Goal: Check status: Check status

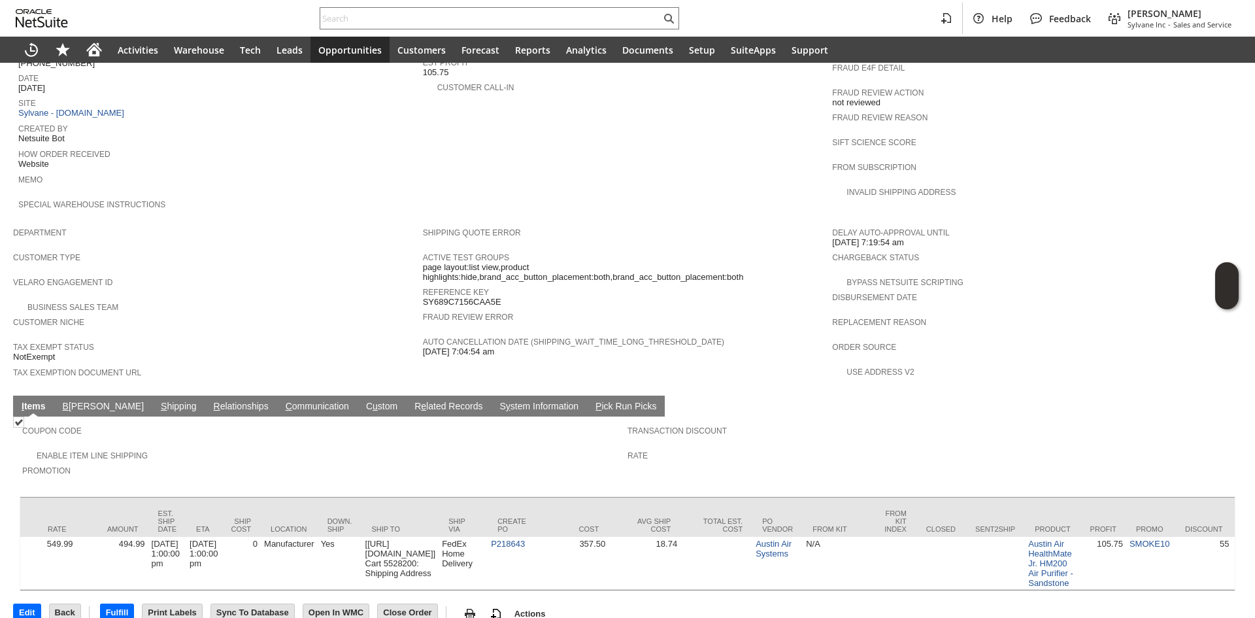
scroll to position [0, 865]
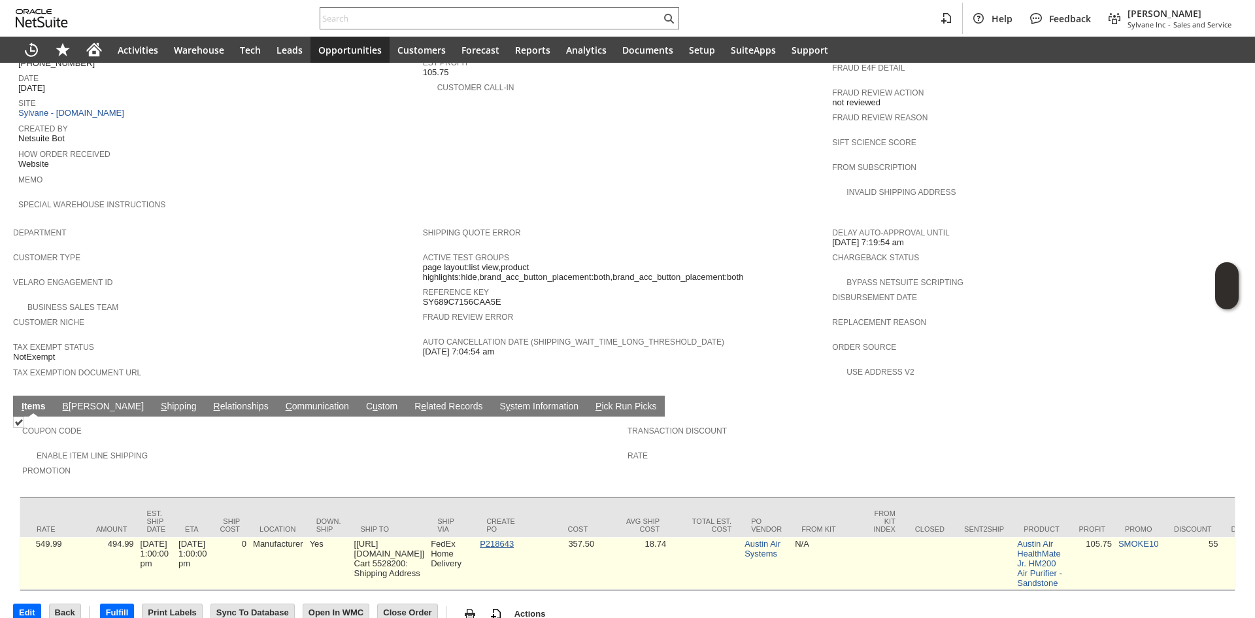
click at [514, 539] on link "P218643" at bounding box center [497, 544] width 34 height 10
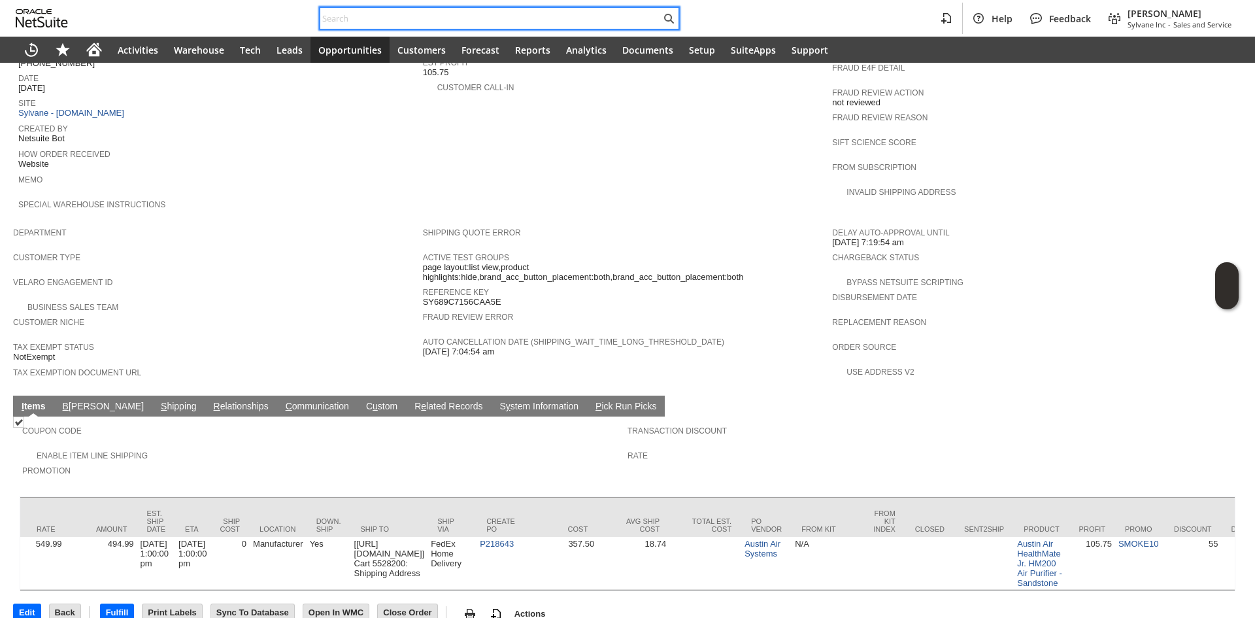
click at [435, 25] on input "text" at bounding box center [490, 18] width 341 height 16
paste input "9177478587"
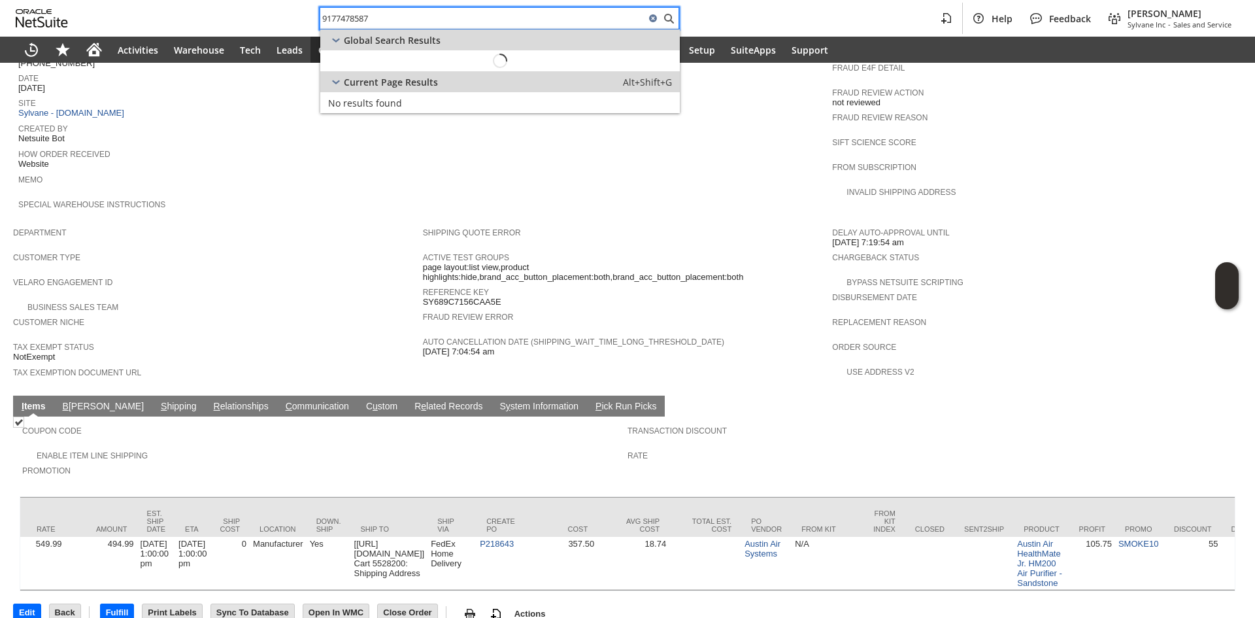
type input "9177478587"
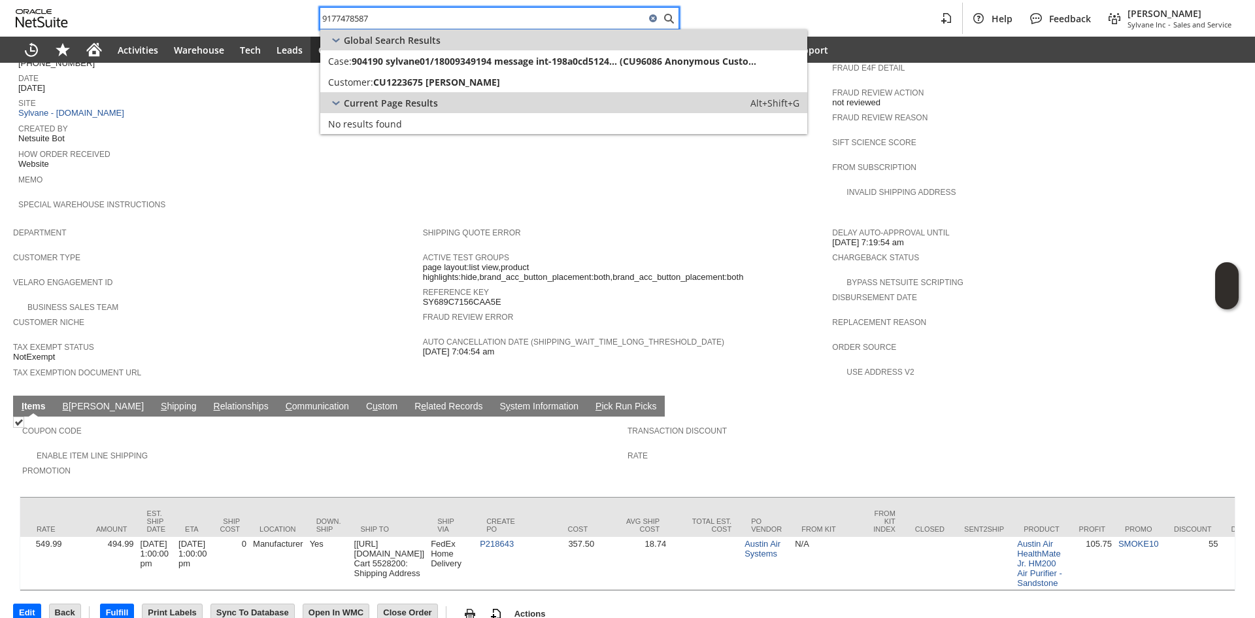
click at [474, 93] on div "Current Page Results Alt+Shift+G" at bounding box center [563, 102] width 487 height 21
click at [476, 93] on div "Current Page Results Alt+Shift+G" at bounding box center [569, 102] width 499 height 21
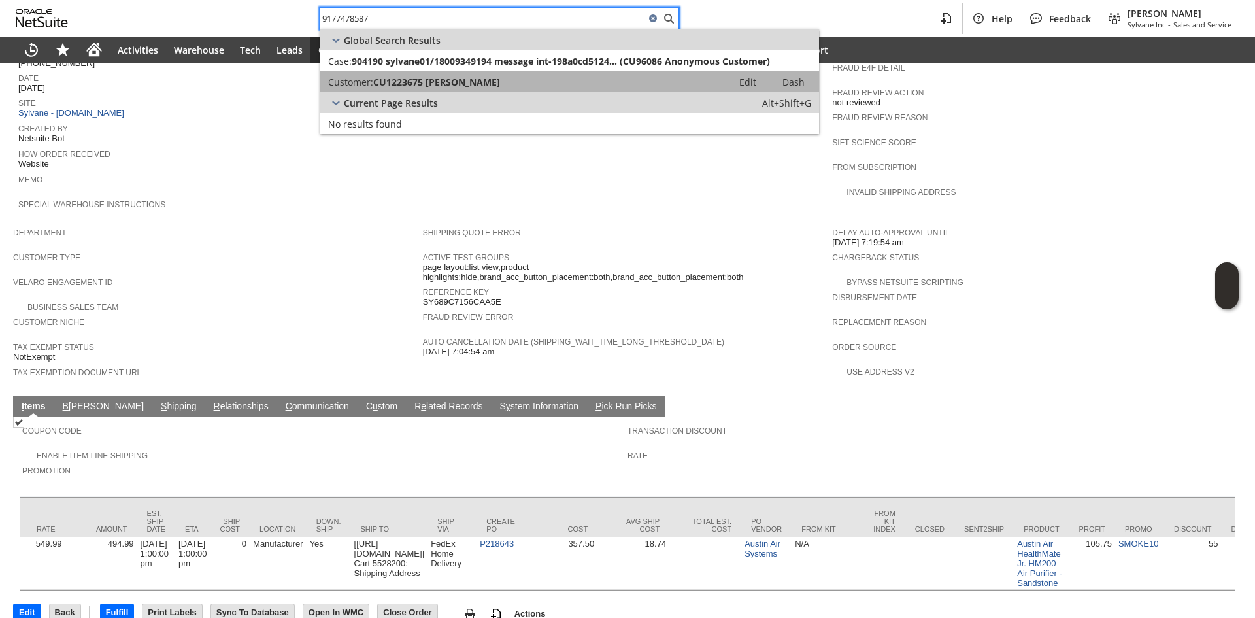
click at [481, 90] on link "Customer: CU1223675 Steven Kerner Edit Dash" at bounding box center [569, 81] width 499 height 21
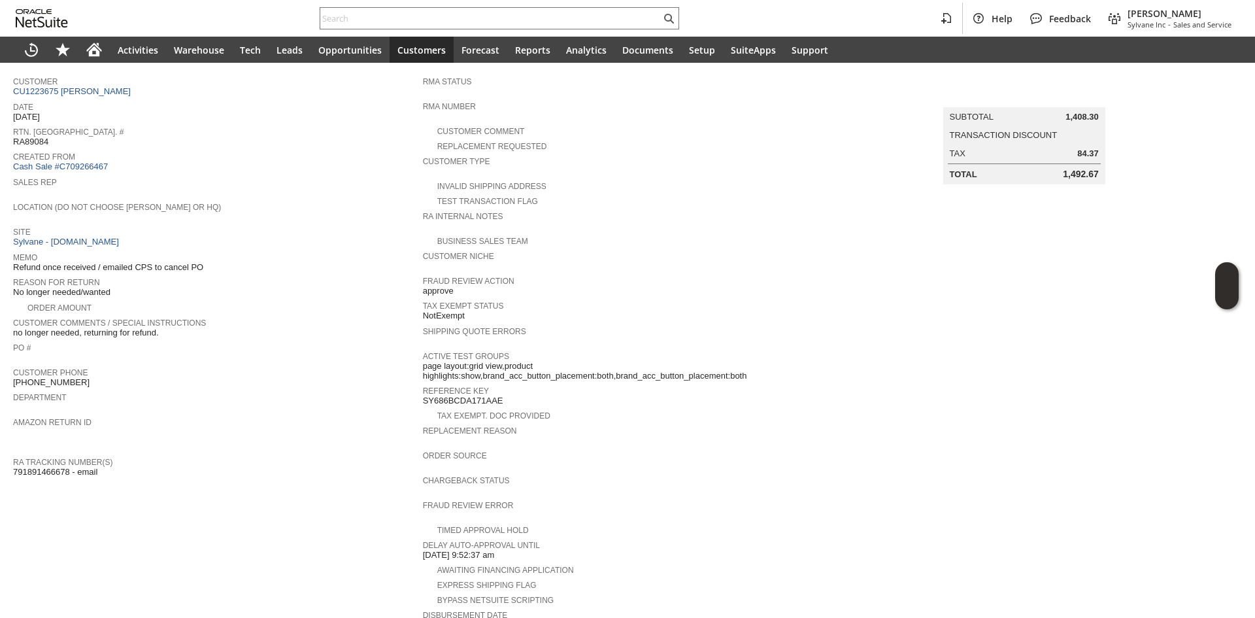
scroll to position [86, 0]
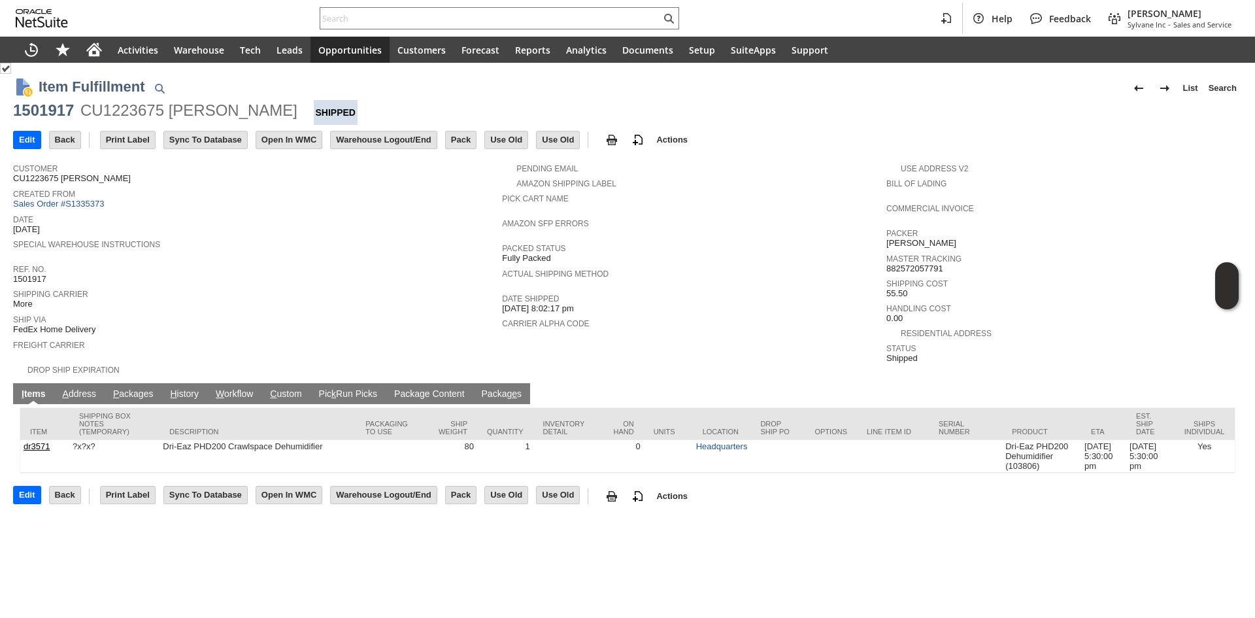
click at [371, 266] on span "Ref. No." at bounding box center [254, 267] width 482 height 13
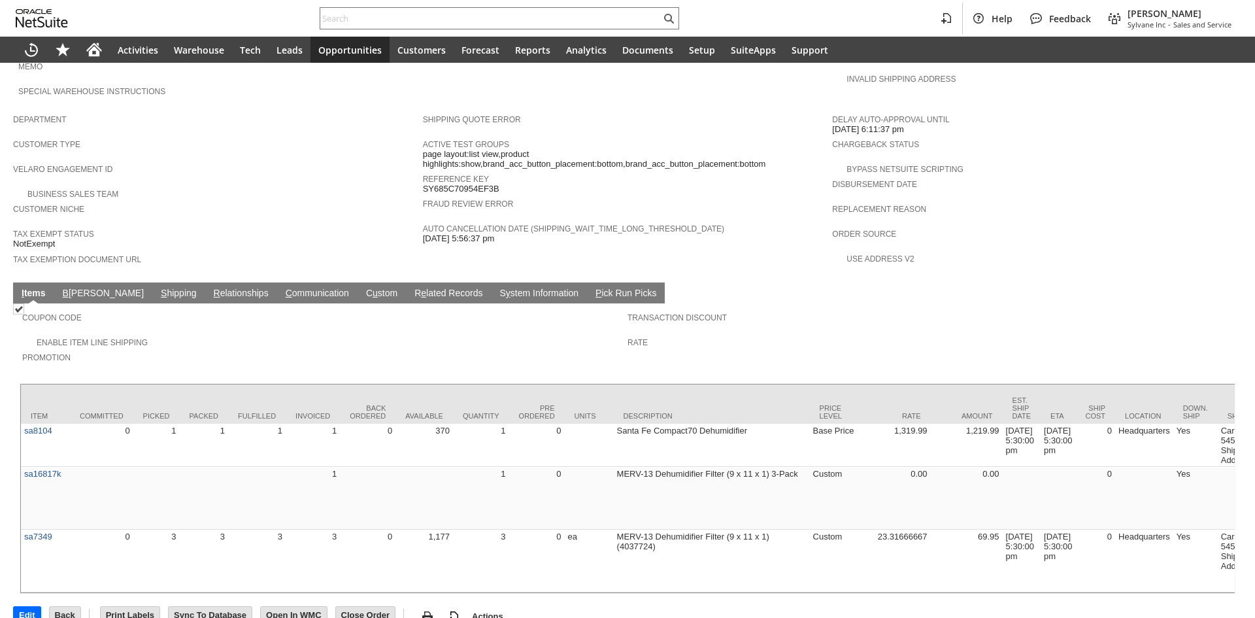
scroll to position [698, 0]
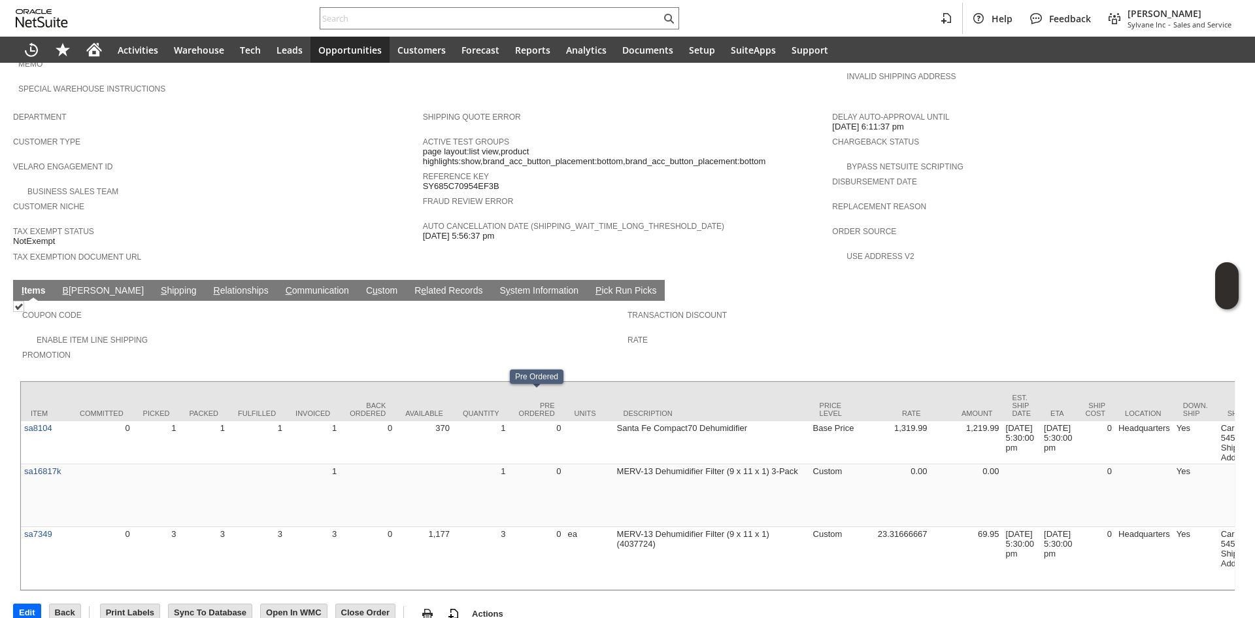
click at [158, 285] on link "S hipping" at bounding box center [179, 291] width 42 height 12
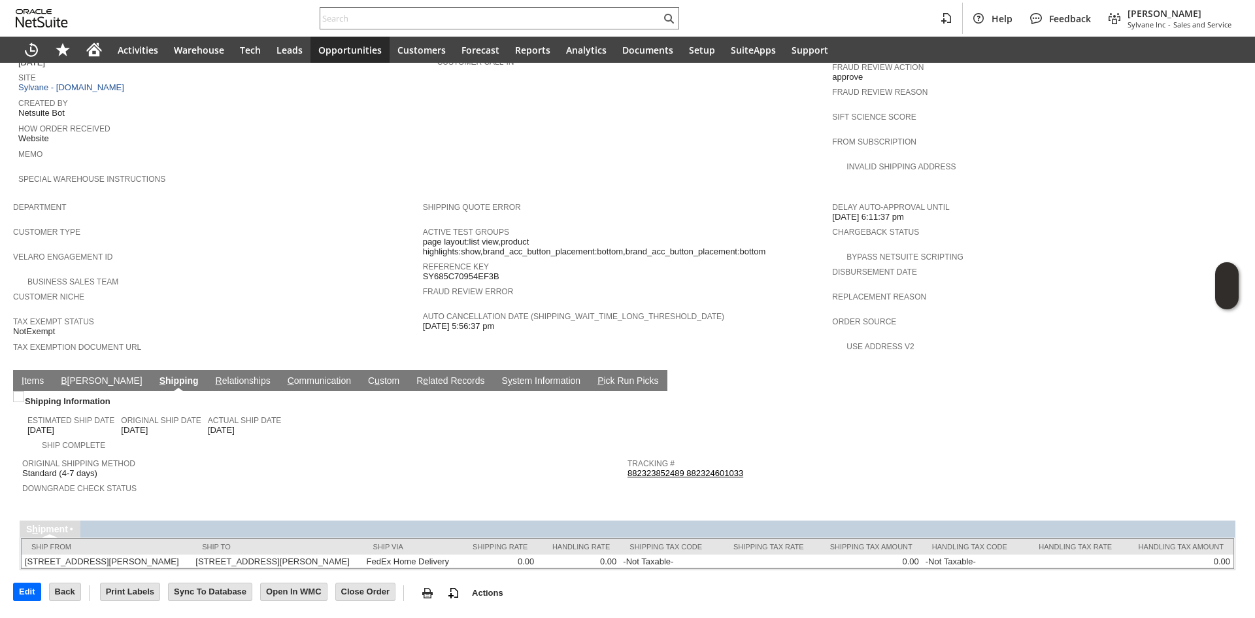
scroll to position [594, 0]
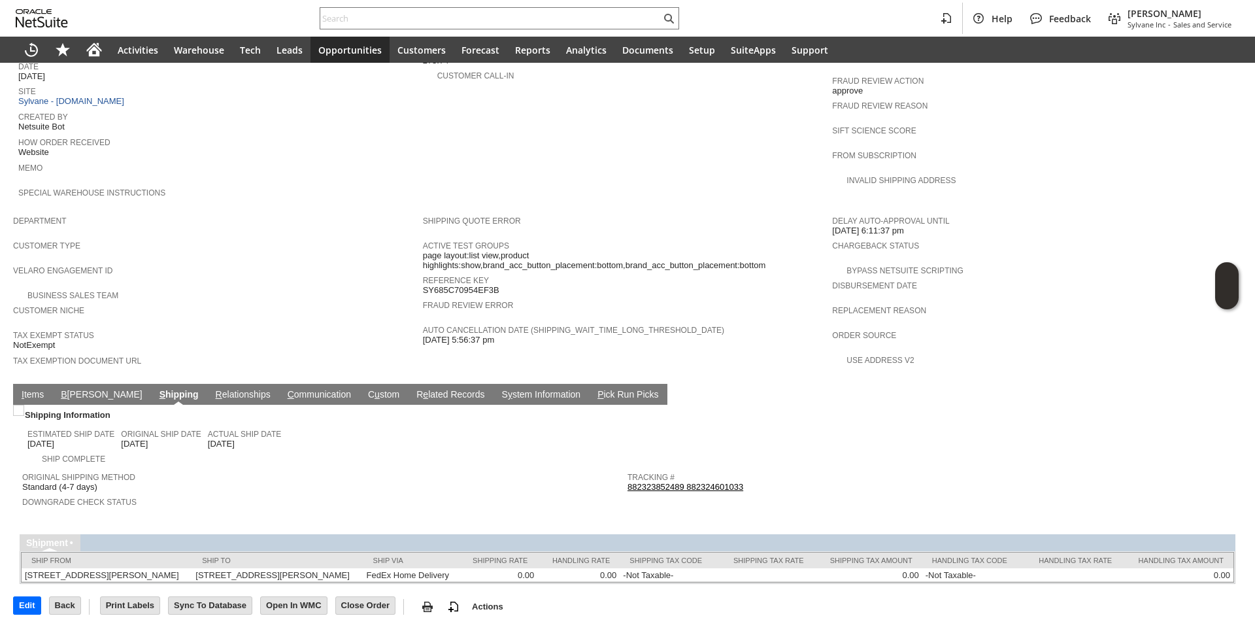
click at [693, 482] on link "882323852489 882324601033" at bounding box center [685, 487] width 116 height 10
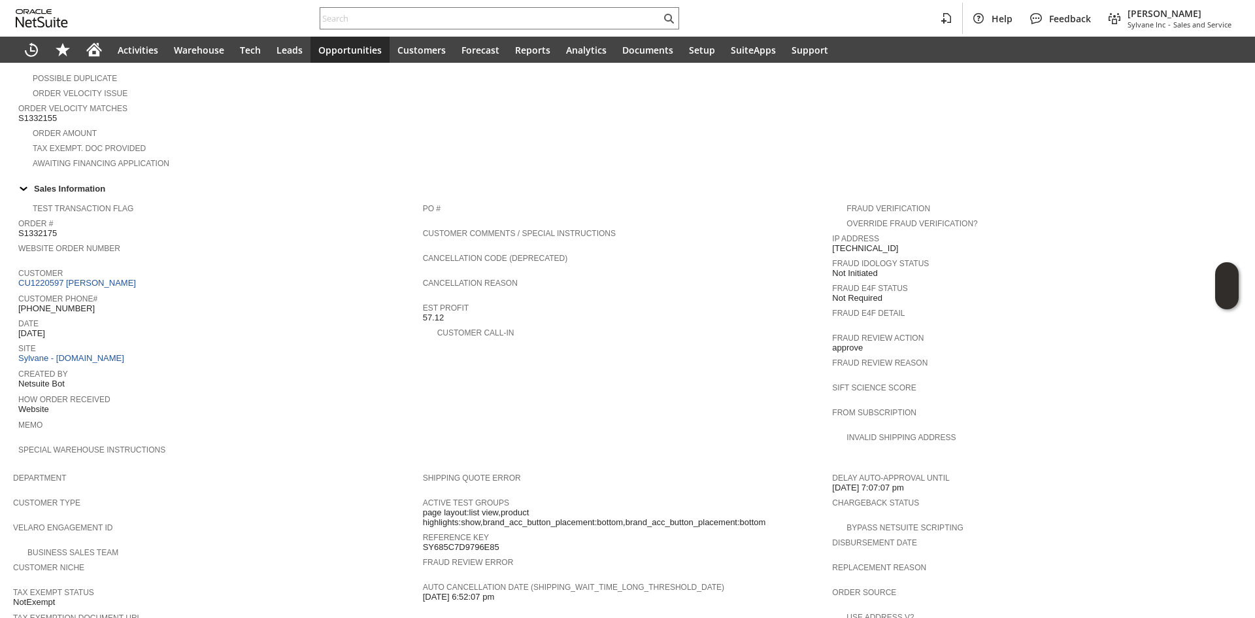
scroll to position [523, 0]
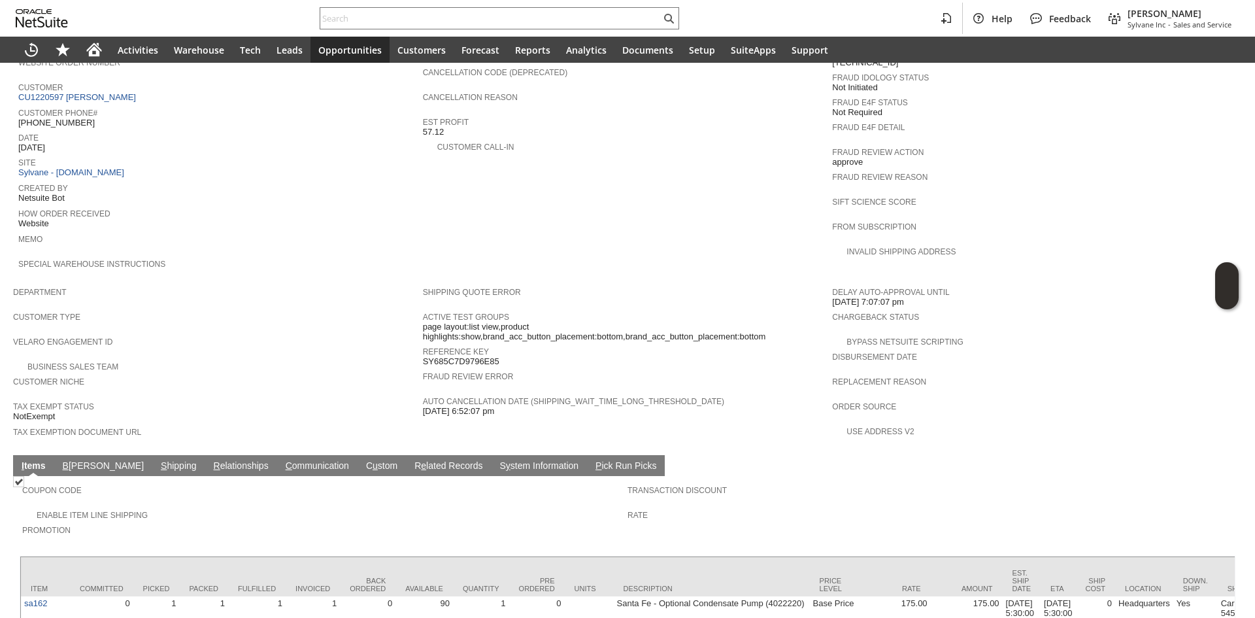
drag, startPoint x: 115, startPoint y: 427, endPoint x: 116, endPoint y: 434, distance: 6.7
click at [152, 455] on td "S hipping" at bounding box center [178, 465] width 53 height 21
click at [158, 460] on link "S hipping" at bounding box center [179, 466] width 42 height 12
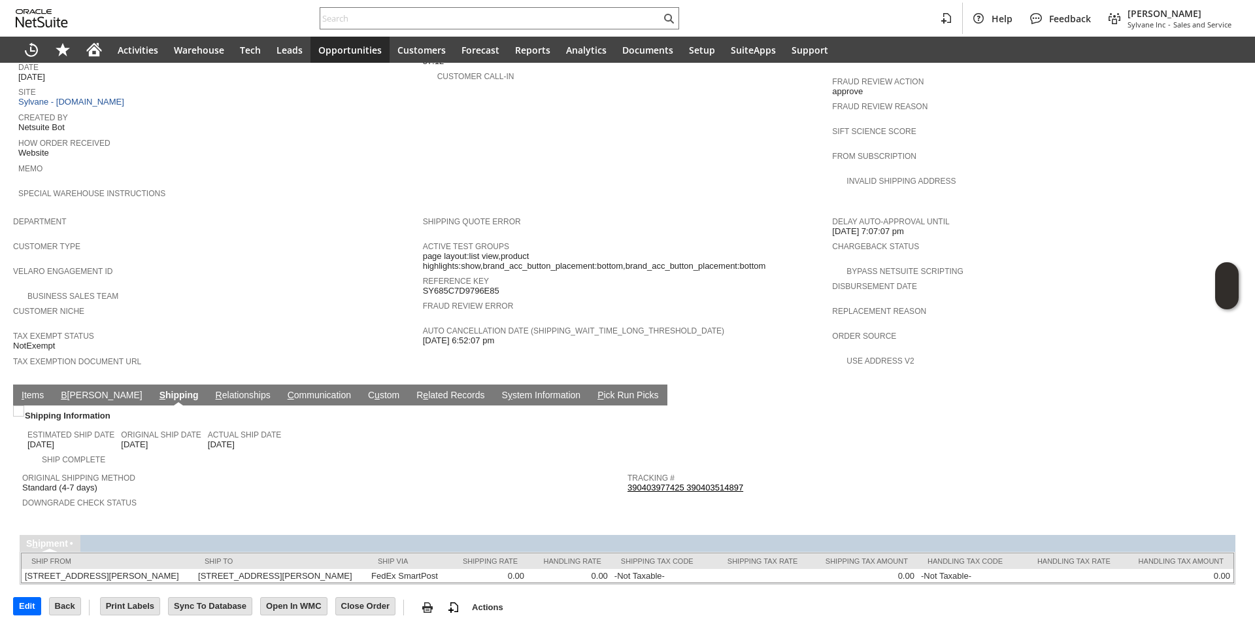
scroll to position [594, 0]
click at [695, 482] on link "390403977425 390403514897" at bounding box center [685, 487] width 116 height 10
